Goal: Check status

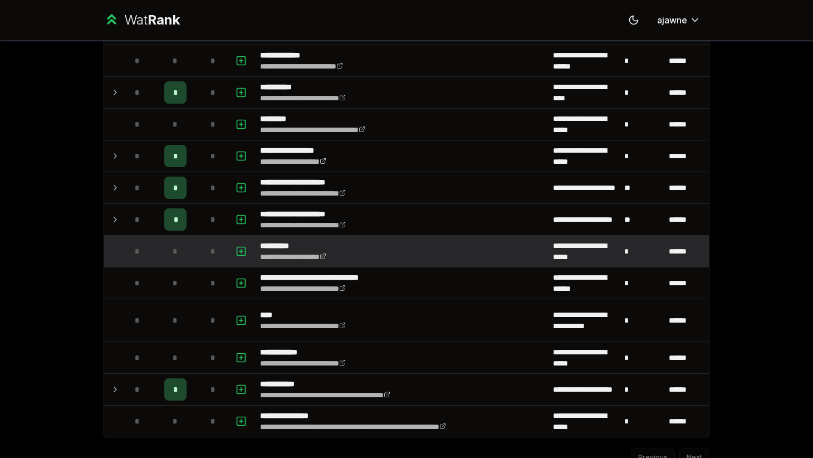
scroll to position [1301, 0]
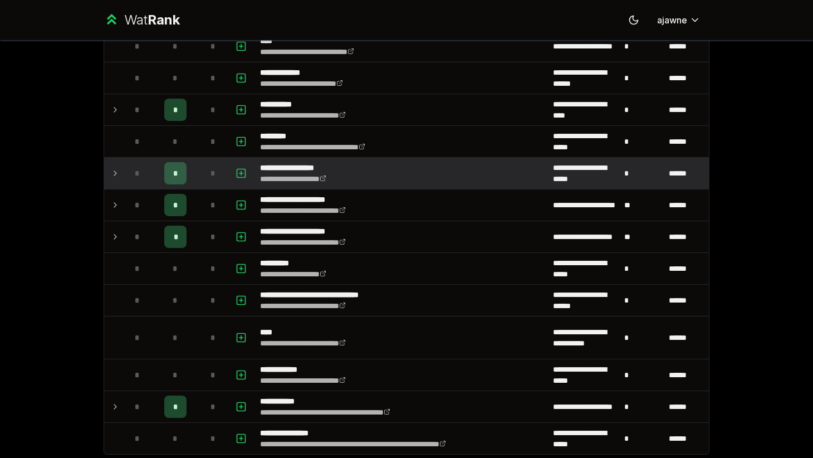
click at [118, 171] on icon at bounding box center [115, 173] width 9 height 13
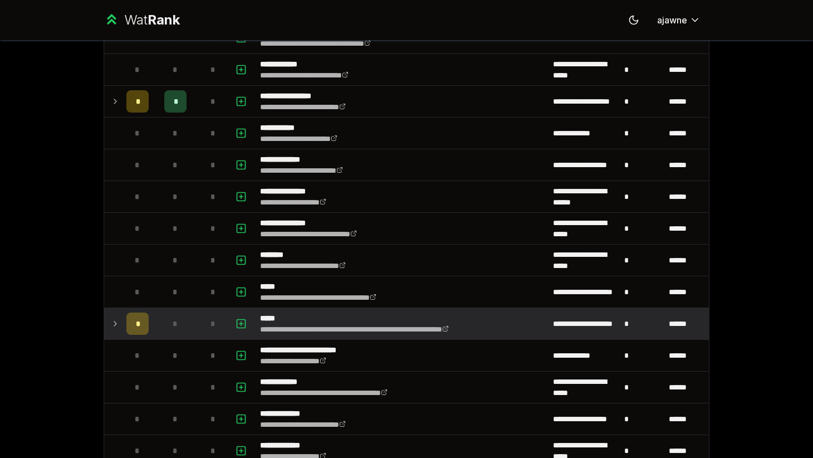
scroll to position [0, 0]
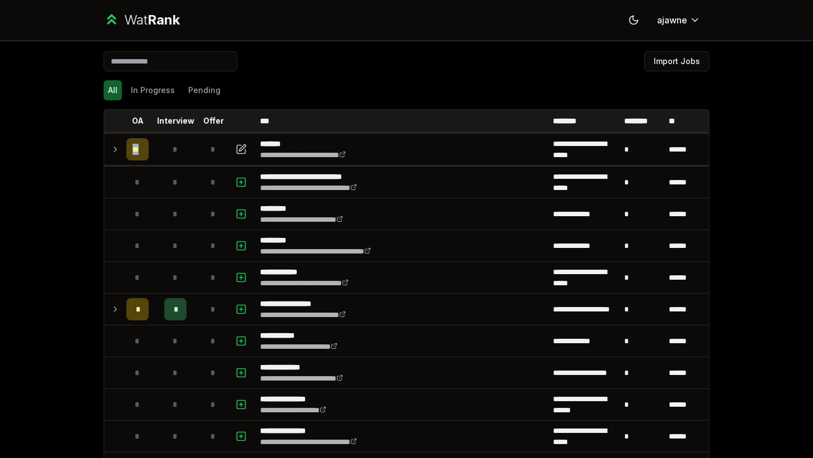
drag, startPoint x: 135, startPoint y: 159, endPoint x: 100, endPoint y: 241, distance: 89.6
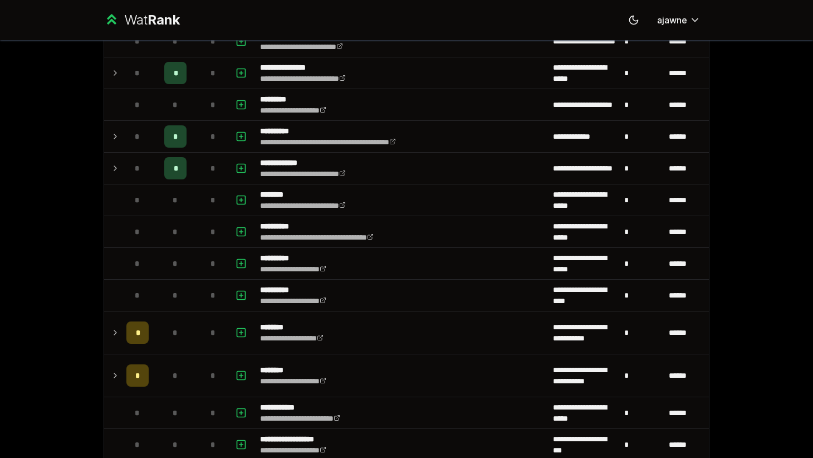
scroll to position [750, 0]
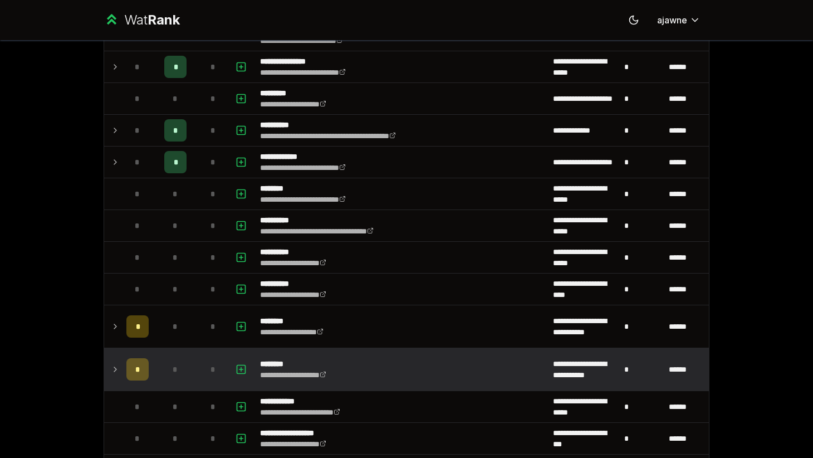
click at [111, 369] on icon at bounding box center [115, 369] width 9 height 13
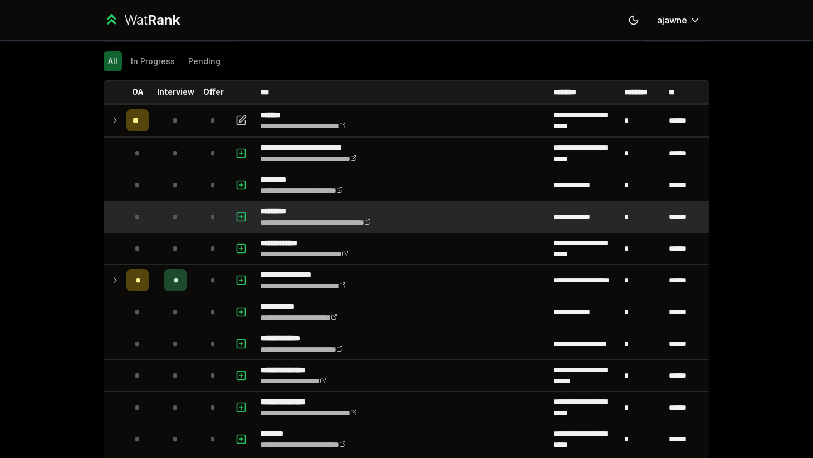
scroll to position [0, 0]
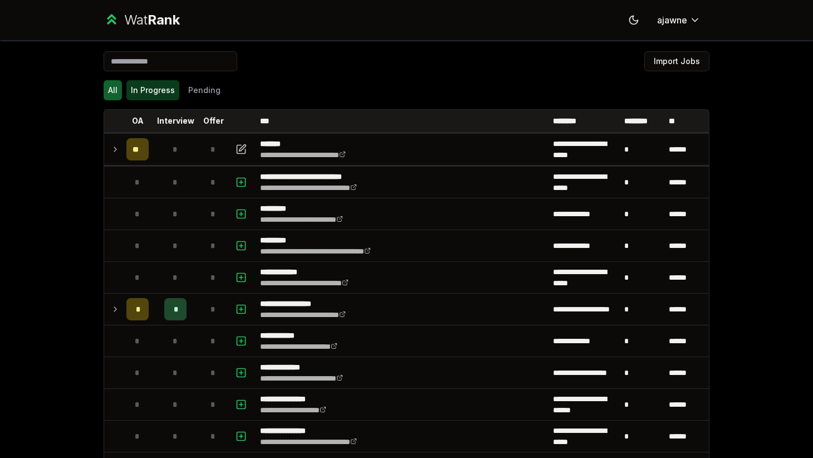
click at [150, 91] on button "In Progress" at bounding box center [152, 90] width 53 height 20
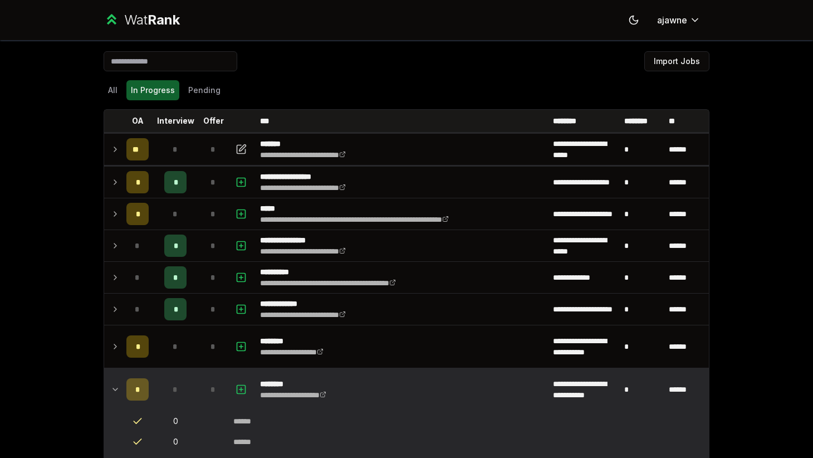
click at [43, 244] on div "**********" at bounding box center [406, 229] width 813 height 458
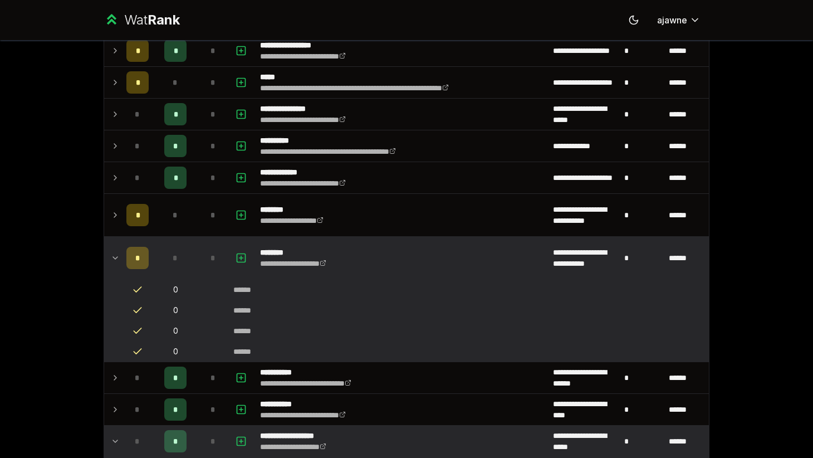
scroll to position [143, 0]
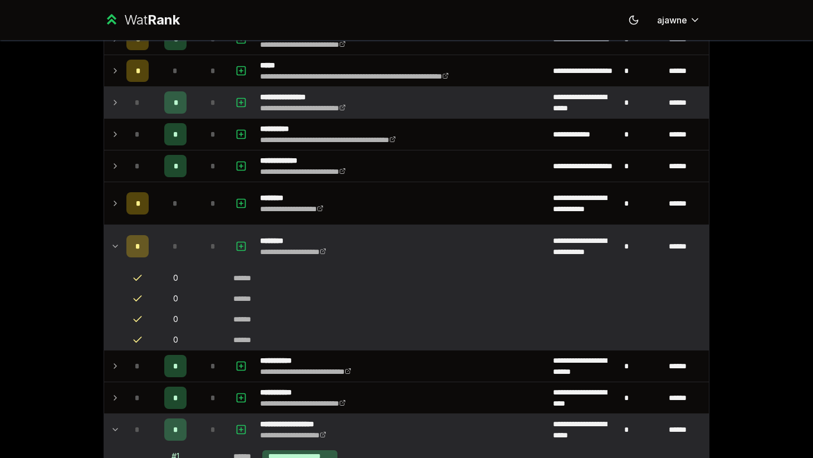
click at [116, 104] on icon at bounding box center [115, 102] width 9 height 13
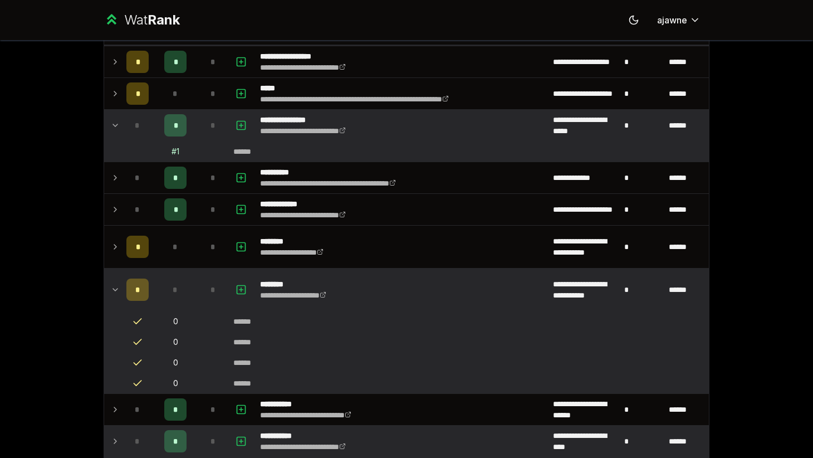
scroll to position [32, 0]
